Goal: Task Accomplishment & Management: Manage account settings

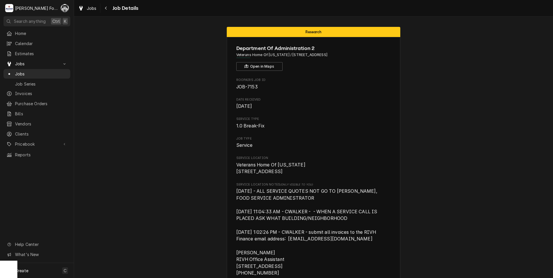
scroll to position [2300, 0]
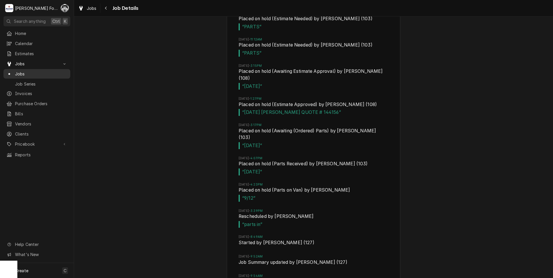
click at [14, 71] on div "Jobs" at bounding box center [36, 74] width 61 height 6
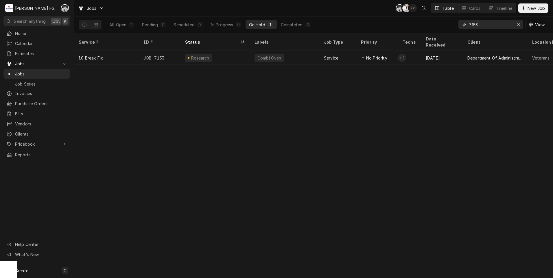
drag, startPoint x: 490, startPoint y: 27, endPoint x: 425, endPoint y: 32, distance: 65.2
click at [425, 32] on div "All Open 1 Pending 0 Scheduled 0 In Progress 0 On Hold 1 Completed 0 7153 View" at bounding box center [314, 24] width 470 height 16
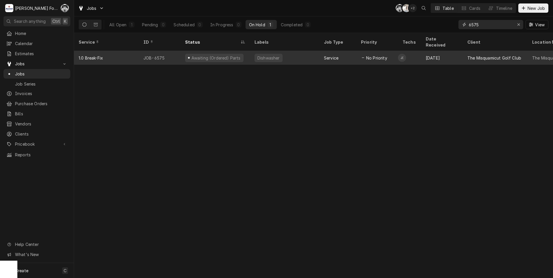
type input "6575"
click at [221, 55] on div "Awaiting (Ordered) Parts" at bounding box center [216, 58] width 50 height 6
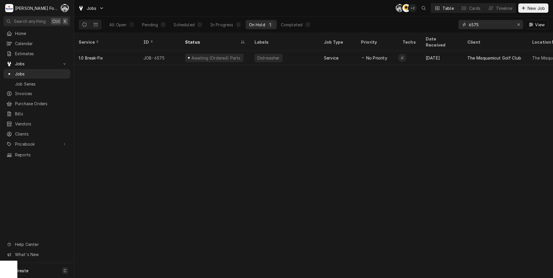
drag, startPoint x: 484, startPoint y: 24, endPoint x: 446, endPoint y: 25, distance: 38.2
click at [446, 25] on div "All Open 1 Pending 0 Scheduled 0 In Progress 0 On Hold 1 Completed 0 6575 View" at bounding box center [314, 24] width 470 height 16
type input "7142"
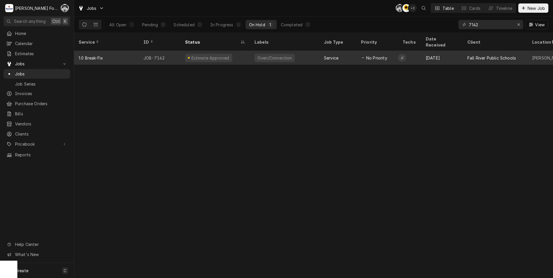
click at [196, 55] on div "Estimate Approved" at bounding box center [210, 58] width 39 height 6
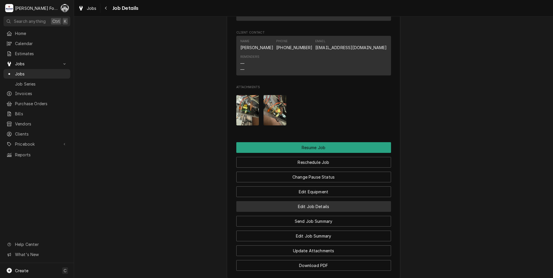
scroll to position [627, 0]
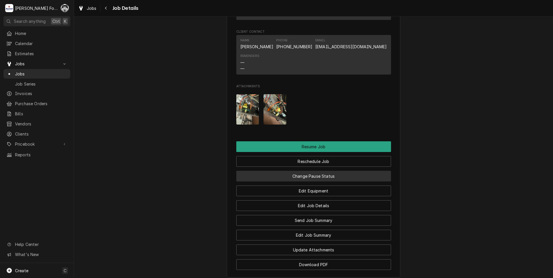
click at [292, 179] on button "Change Pause Status" at bounding box center [313, 176] width 155 height 11
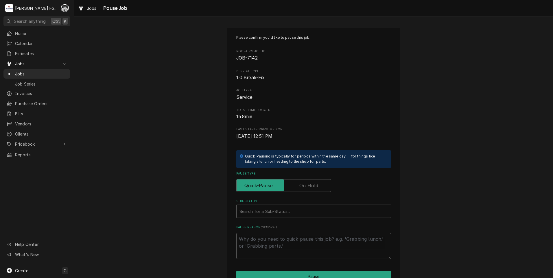
click at [310, 187] on label "Pause Type" at bounding box center [283, 185] width 95 height 13
click at [310, 187] on input "Pause Type" at bounding box center [284, 185] width 90 height 13
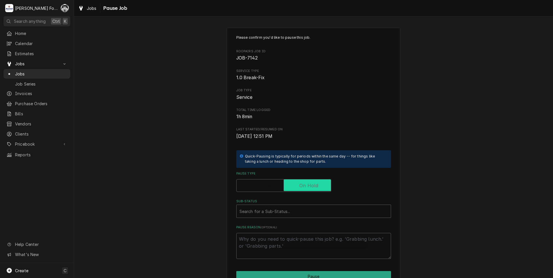
checkbox input "true"
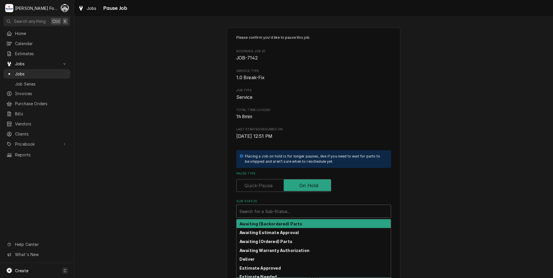
click at [258, 214] on div "Sub-Status" at bounding box center [314, 211] width 148 height 10
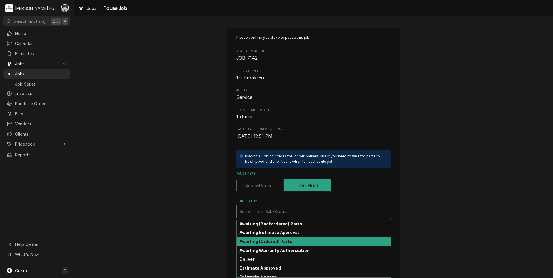
click at [266, 241] on strong "Awaiting (Ordered) Parts" at bounding box center [266, 241] width 53 height 5
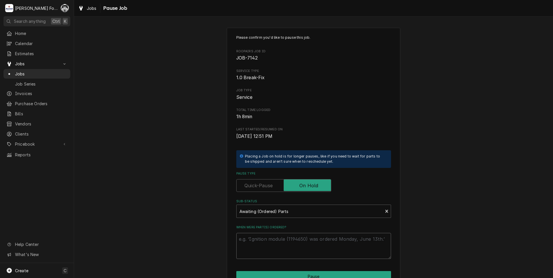
click at [265, 242] on textarea "When were part(s) ordered?" at bounding box center [313, 246] width 155 height 26
type textarea "x"
type textarea "9"
type textarea "x"
type textarea "9/"
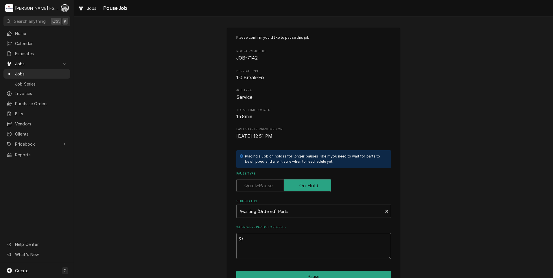
type textarea "x"
type textarea "9/1"
type textarea "x"
type textarea "9/16"
type textarea "x"
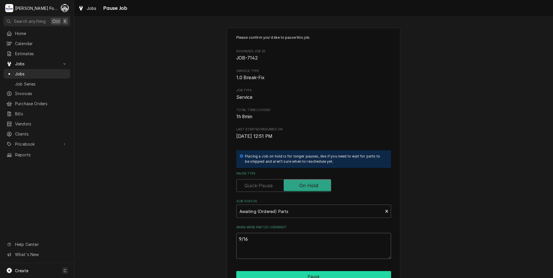
type textarea "9/16/"
type textarea "x"
type textarea "9/16/2"
type textarea "x"
type textarea "9/16/20"
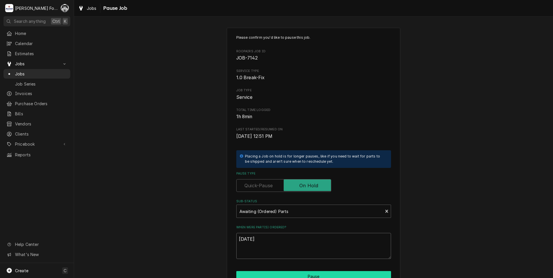
type textarea "x"
type textarea "9/16/202"
type textarea "x"
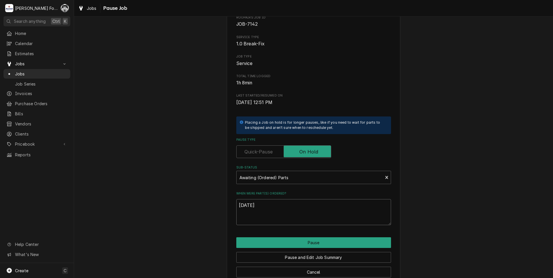
scroll to position [46, 0]
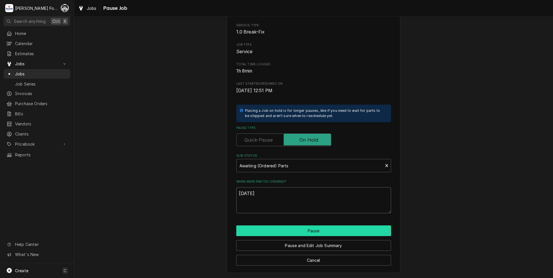
type textarea "9/16/2025"
click at [296, 230] on button "Pause" at bounding box center [313, 231] width 155 height 11
type textarea "x"
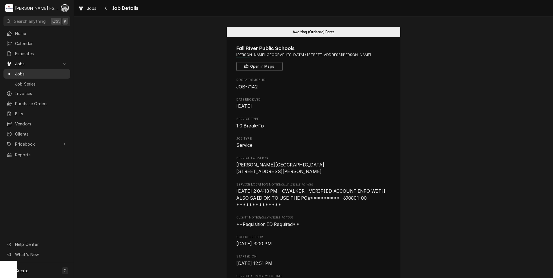
click at [13, 71] on div "Jobs" at bounding box center [36, 74] width 61 height 6
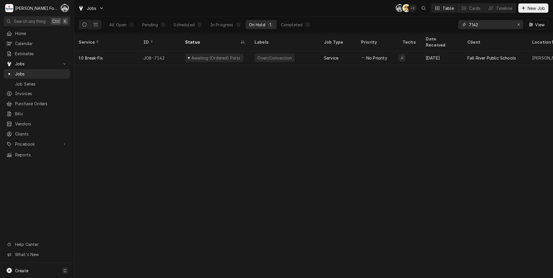
drag, startPoint x: 486, startPoint y: 28, endPoint x: 429, endPoint y: 26, distance: 56.2
click at [440, 31] on div "All Open 1 Pending 0 Scheduled 0 In Progress 0 On Hold 1 Completed 0 7142 View" at bounding box center [314, 24] width 470 height 16
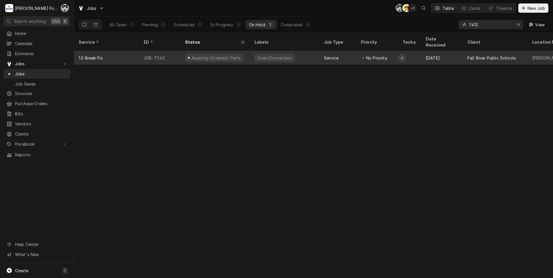
type input "7413"
click at [159, 51] on div "JOB-7413" at bounding box center [160, 58] width 42 height 14
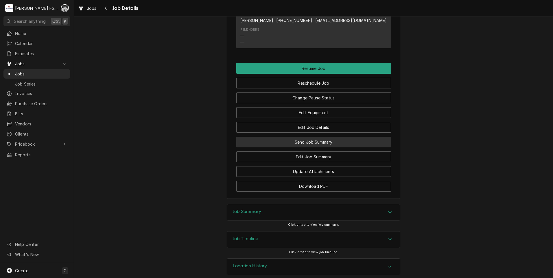
scroll to position [567, 0]
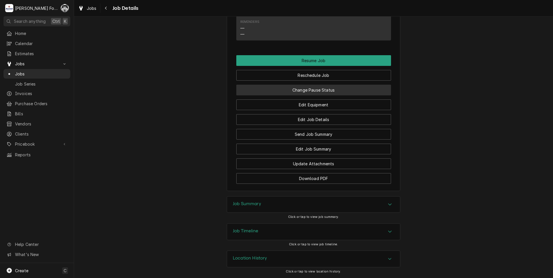
click at [304, 89] on button "Change Pause Status" at bounding box center [313, 90] width 155 height 11
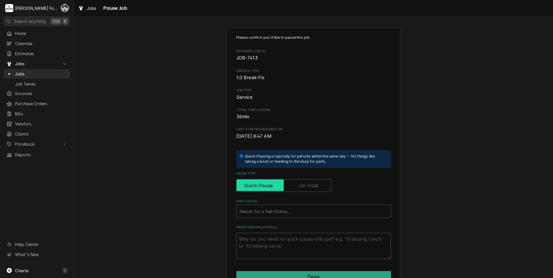
click at [297, 182] on input "Pause Type" at bounding box center [284, 185] width 90 height 13
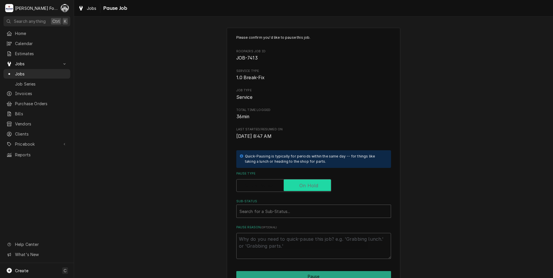
checkbox input "true"
click at [278, 213] on div "Sub-Status" at bounding box center [314, 211] width 148 height 10
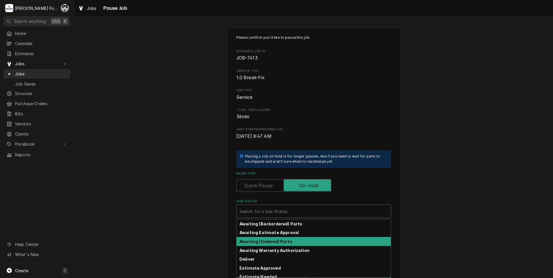
click at [267, 242] on strong "Awaiting (Ordered) Parts" at bounding box center [266, 241] width 53 height 5
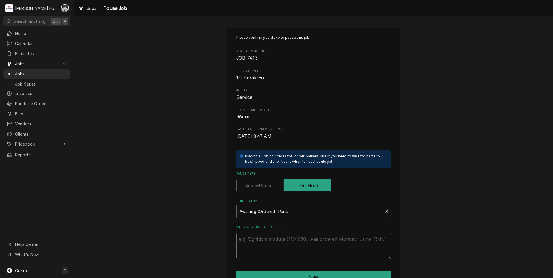
click at [269, 246] on textarea "When were part(s) ordered?" at bounding box center [313, 246] width 155 height 26
type textarea "x"
type textarea "9"
type textarea "x"
type textarea "9/"
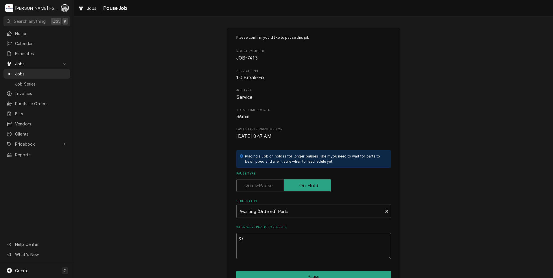
type textarea "x"
type textarea "9/1"
type textarea "x"
type textarea "9/16"
type textarea "x"
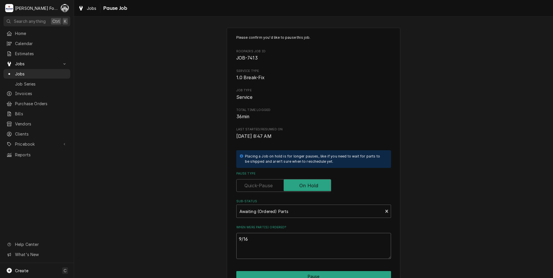
type textarea "9/16/"
type textarea "x"
type textarea "9/16/2"
type textarea "x"
type textarea "9/16/20"
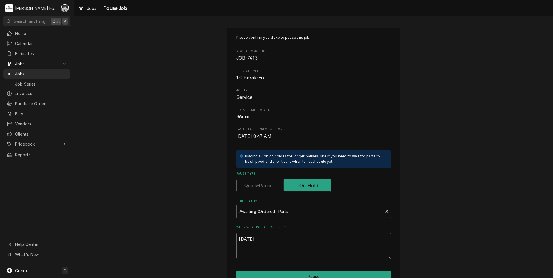
type textarea "x"
type textarea "9/16/202"
type textarea "x"
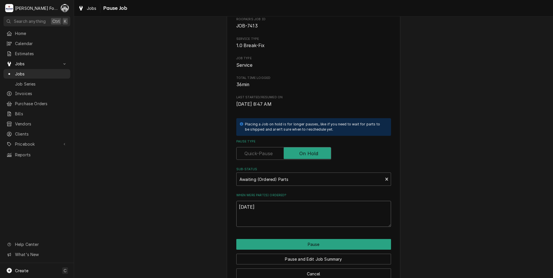
scroll to position [46, 0]
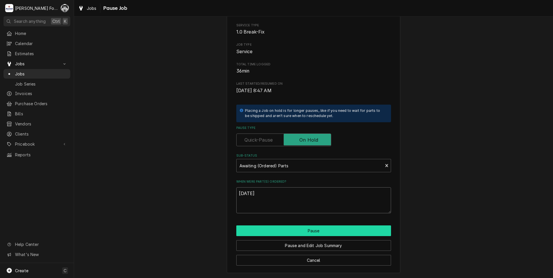
type textarea "[DATE]"
click at [292, 231] on button "Pause" at bounding box center [313, 231] width 155 height 11
type textarea "x"
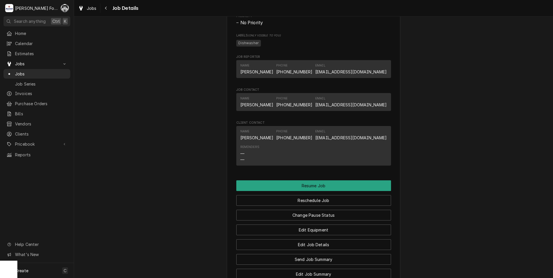
scroll to position [530, 0]
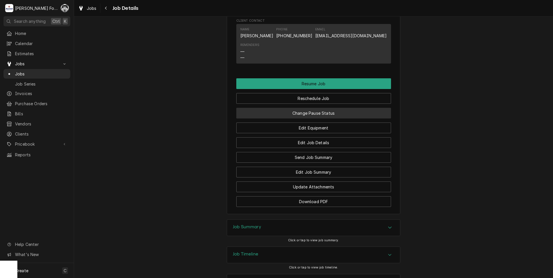
click at [297, 119] on button "Change Pause Status" at bounding box center [313, 113] width 155 height 11
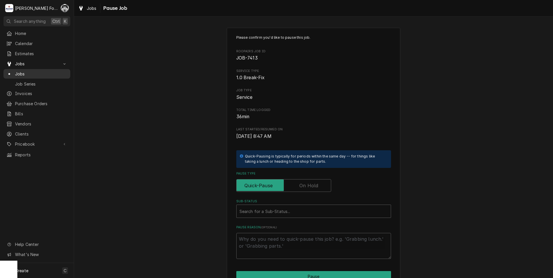
click at [22, 71] on span "Jobs" at bounding box center [41, 74] width 52 height 6
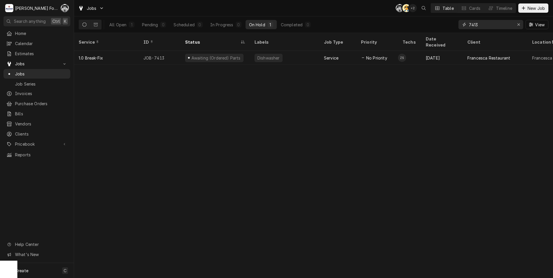
drag, startPoint x: 483, startPoint y: 24, endPoint x: 439, endPoint y: 30, distance: 43.8
click at [447, 29] on div "All Open 1 Pending 0 Scheduled 0 In Progress 0 On Hold 1 Completed 0 7413 View" at bounding box center [314, 24] width 470 height 16
type input "7080"
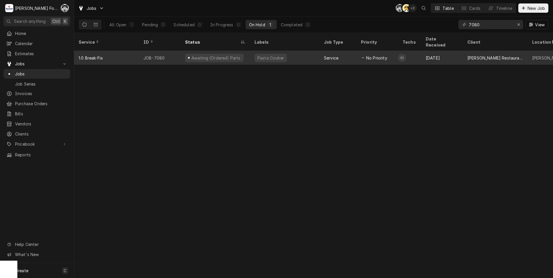
click at [257, 55] on div "Pasta Cooker" at bounding box center [271, 58] width 28 height 6
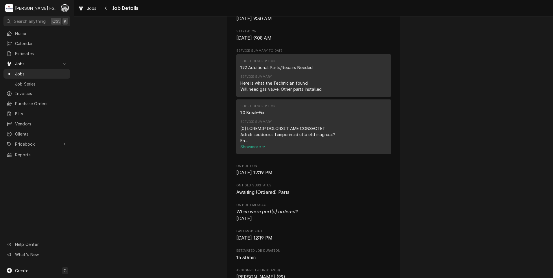
scroll to position [241, 0]
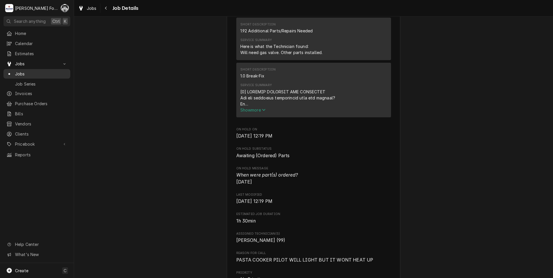
click at [15, 71] on span "Jobs" at bounding box center [41, 74] width 52 height 6
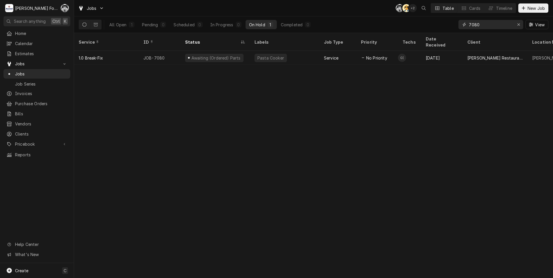
drag, startPoint x: 476, startPoint y: 29, endPoint x: 458, endPoint y: 27, distance: 17.4
click at [459, 27] on div "7080" at bounding box center [491, 24] width 65 height 9
drag, startPoint x: 483, startPoint y: 27, endPoint x: 434, endPoint y: 31, distance: 49.0
click at [435, 31] on div "All Open 1 Pending 0 Scheduled 0 In Progress 0 On Hold 1 Completed 0 7080 View" at bounding box center [314, 24] width 470 height 16
type input "7421"
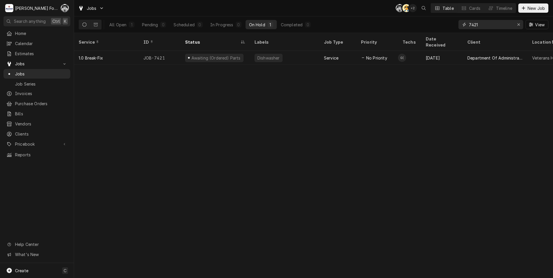
drag, startPoint x: 490, startPoint y: 25, endPoint x: 451, endPoint y: 29, distance: 38.6
click at [451, 29] on div "All Open 1 Pending 0 Scheduled 0 In Progress 0 On Hold 1 Completed 0 7421 View" at bounding box center [314, 24] width 470 height 16
